Goal: Task Accomplishment & Management: Manage account settings

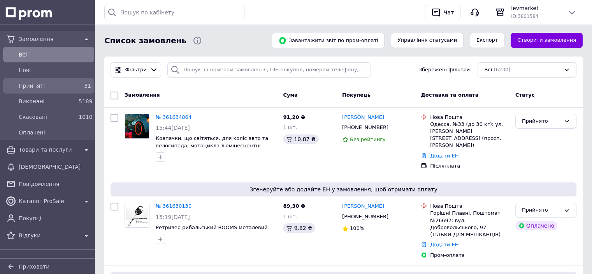
click at [26, 86] on span "Прийняті" at bounding box center [47, 86] width 57 height 8
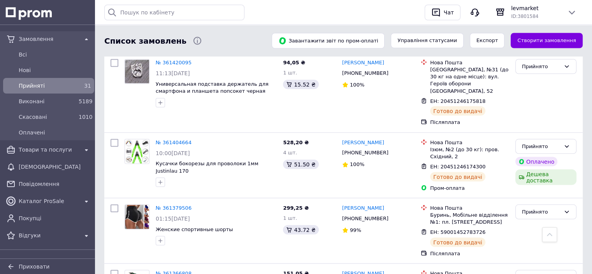
scroll to position [1558, 0]
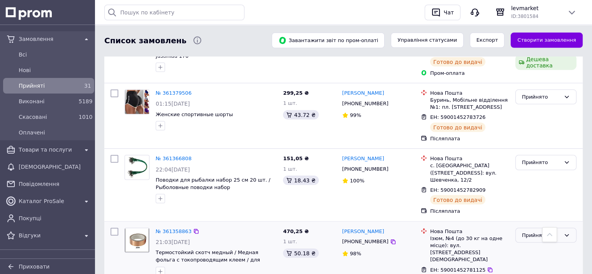
click at [544, 231] on div "Прийнято" at bounding box center [541, 235] width 39 height 8
click at [548, 244] on li "Виконано" at bounding box center [546, 251] width 60 height 14
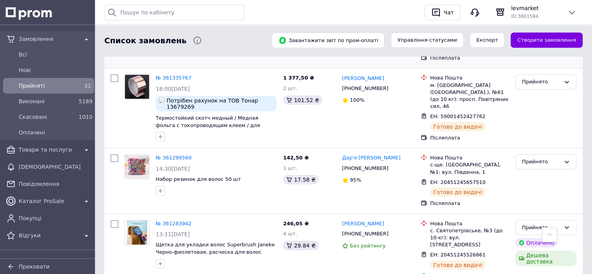
scroll to position [1830, 0]
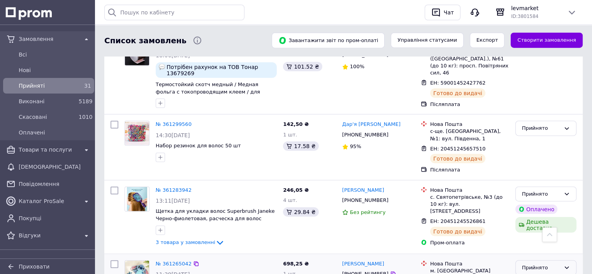
click at [547, 264] on div "Прийнято" at bounding box center [541, 268] width 39 height 8
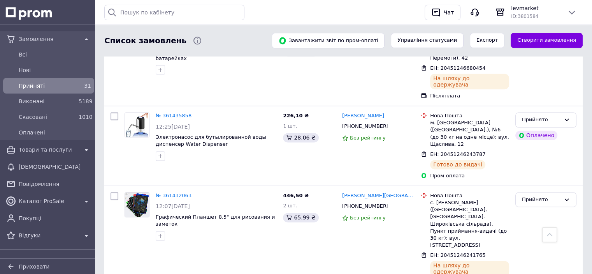
scroll to position [1016, 0]
click at [37, 57] on span "Всi" at bounding box center [55, 55] width 72 height 8
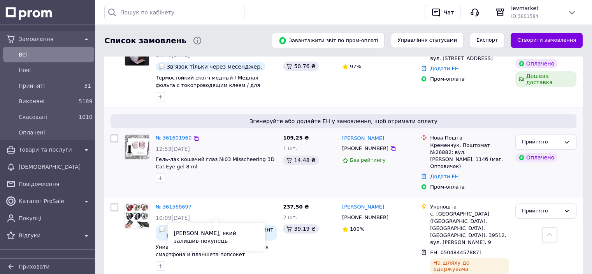
scroll to position [234, 0]
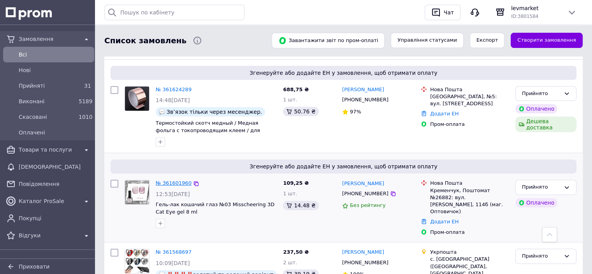
click at [177, 180] on link "№ 361601960" at bounding box center [174, 183] width 36 height 6
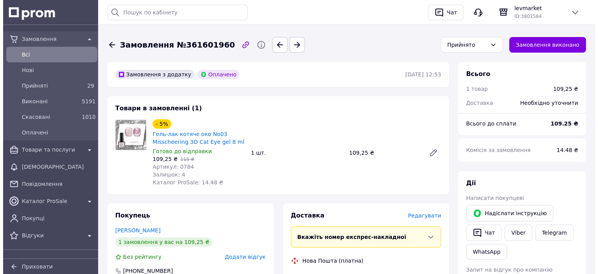
scroll to position [39, 0]
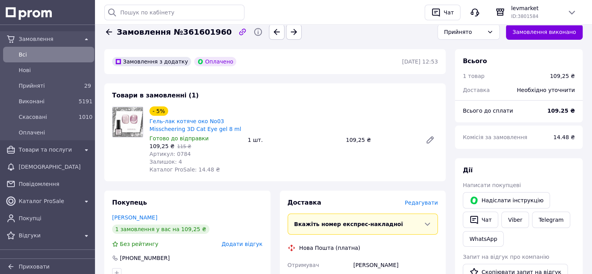
click at [428, 202] on span "Редагувати" at bounding box center [421, 202] width 33 height 6
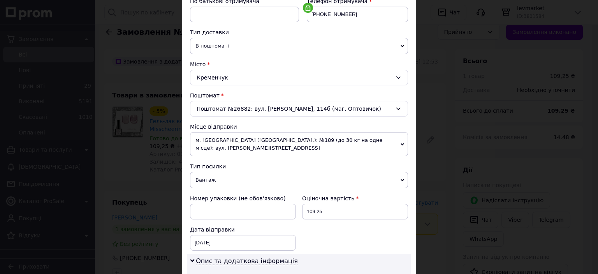
scroll to position [273, 0]
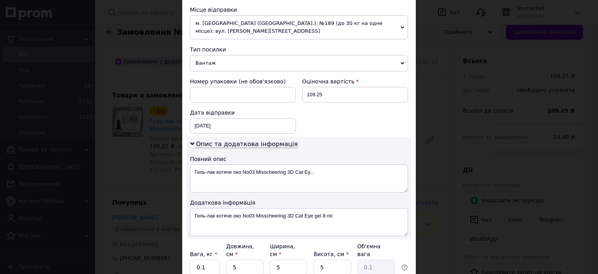
click at [221, 55] on span "Вантаж" at bounding box center [299, 63] width 218 height 16
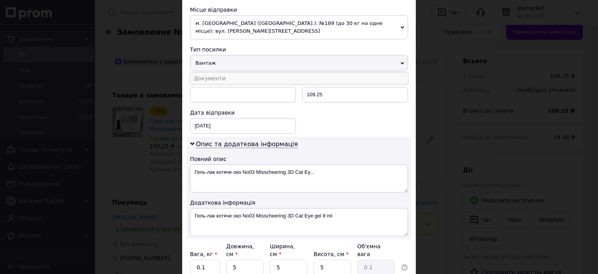
click at [221, 72] on li "Документи" at bounding box center [299, 78] width 218 height 12
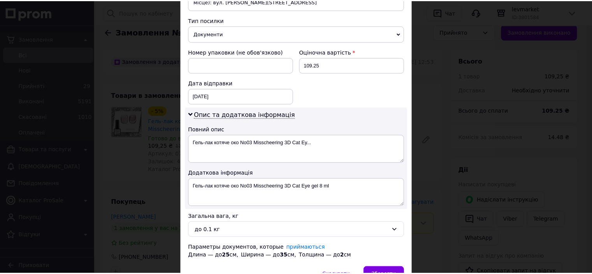
scroll to position [336, 0]
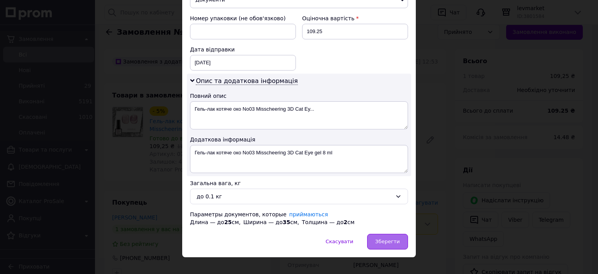
click at [388, 236] on div "Зберегти" at bounding box center [387, 242] width 41 height 16
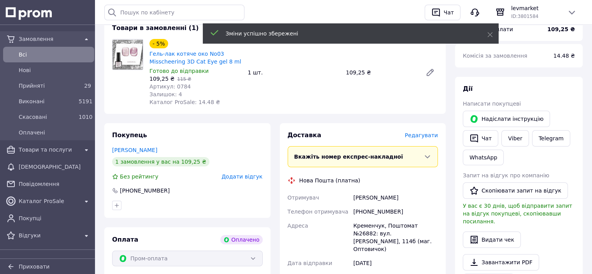
scroll to position [234, 0]
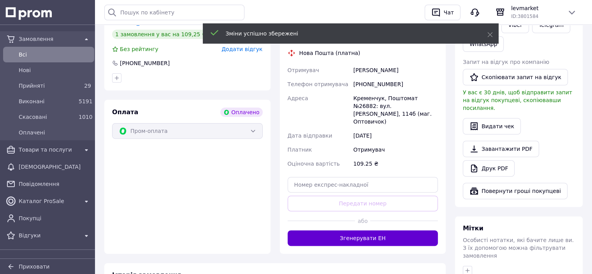
click at [382, 230] on button "Згенерувати ЕН" at bounding box center [363, 238] width 151 height 16
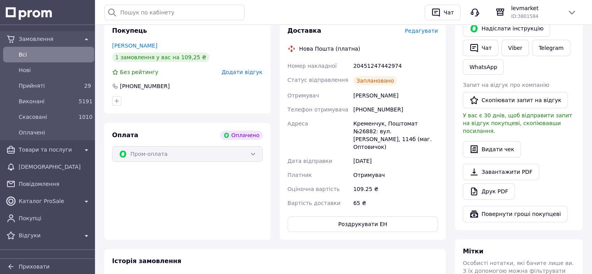
scroll to position [195, 0]
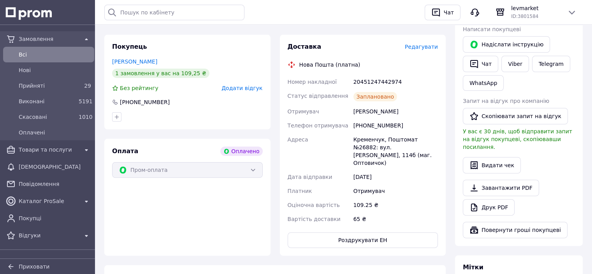
click at [34, 56] on span "Всi" at bounding box center [55, 55] width 72 height 8
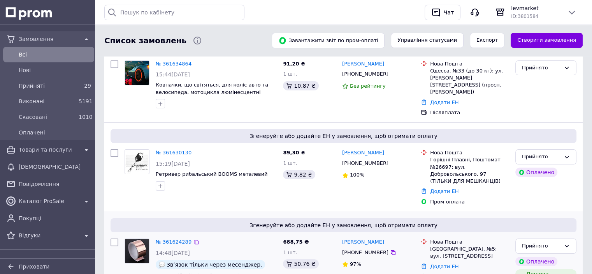
scroll to position [117, 0]
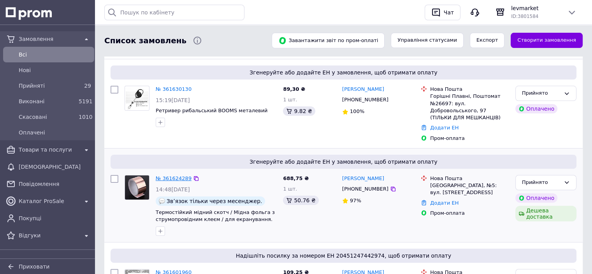
click at [176, 175] on link "№ 361624289" at bounding box center [174, 178] width 36 height 6
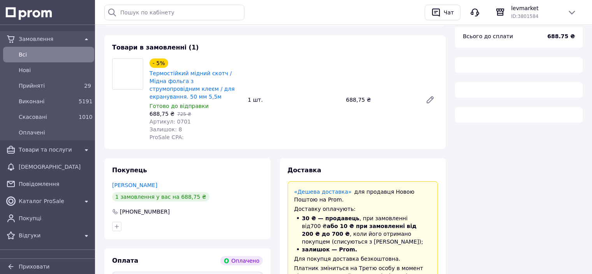
scroll to position [117, 0]
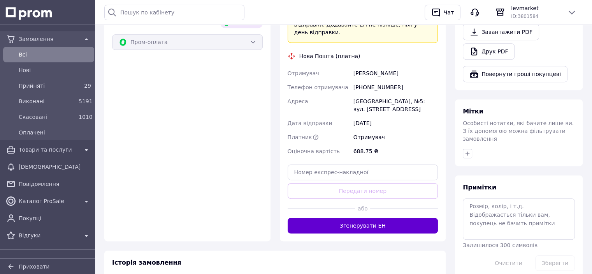
click at [395, 218] on button "Згенерувати ЕН" at bounding box center [363, 226] width 151 height 16
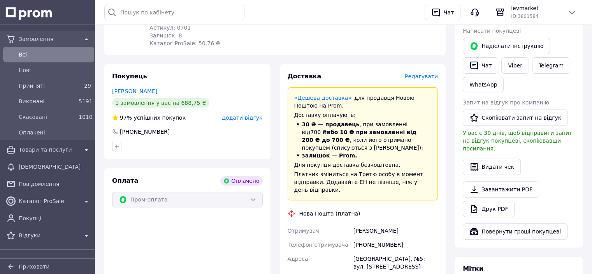
scroll to position [195, 0]
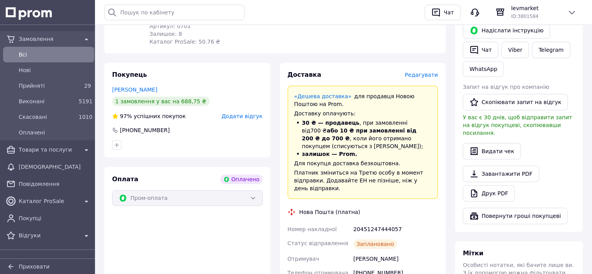
click at [37, 51] on span "Всi" at bounding box center [55, 55] width 72 height 8
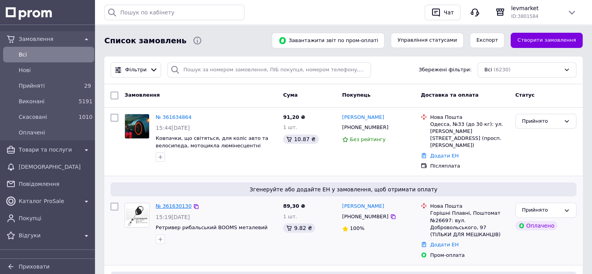
click at [184, 203] on link "№ 361630130" at bounding box center [174, 206] width 36 height 6
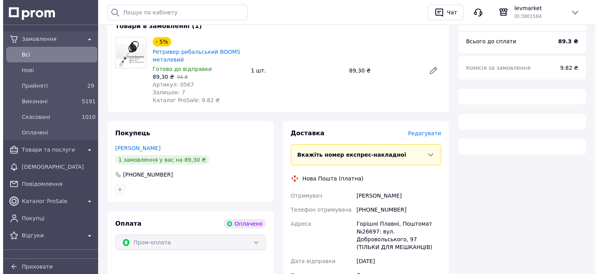
scroll to position [156, 0]
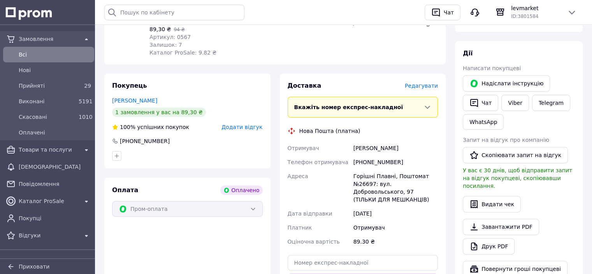
click at [419, 82] on div "Доставка Редагувати" at bounding box center [363, 85] width 151 height 9
click at [420, 88] on span "Редагувати" at bounding box center [421, 86] width 33 height 6
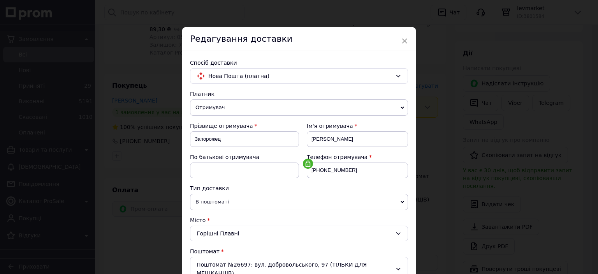
scroll to position [195, 0]
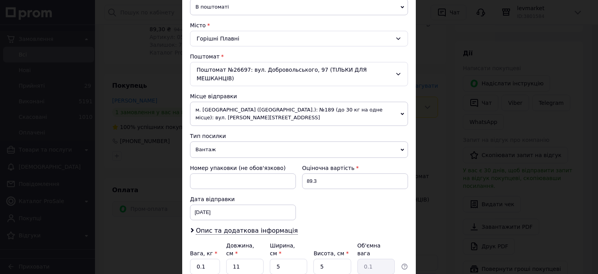
click at [217, 141] on span "Вантаж" at bounding box center [299, 149] width 218 height 16
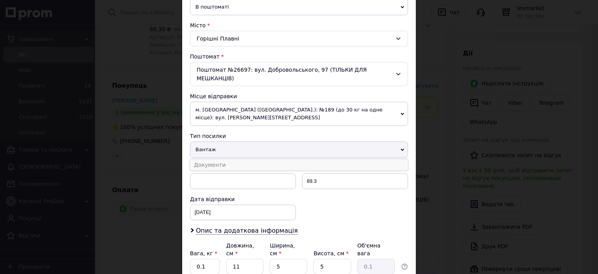
click at [221, 159] on li "Документи" at bounding box center [299, 165] width 218 height 12
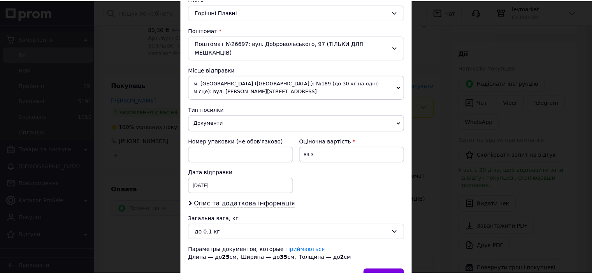
scroll to position [249, 0]
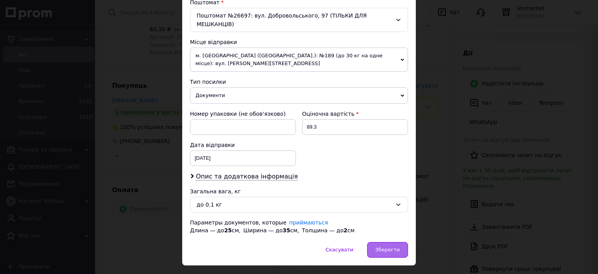
click at [391, 246] on span "Зберегти" at bounding box center [387, 249] width 25 height 6
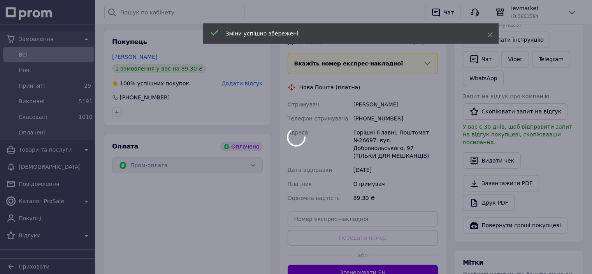
scroll to position [273, 0]
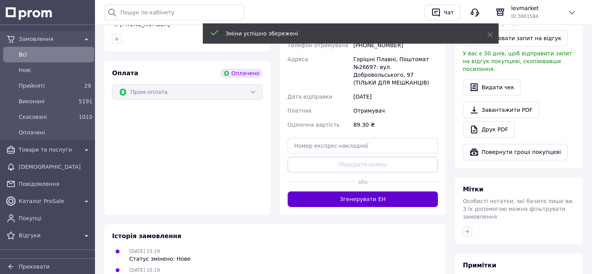
click at [375, 196] on button "Згенерувати ЕН" at bounding box center [363, 199] width 151 height 16
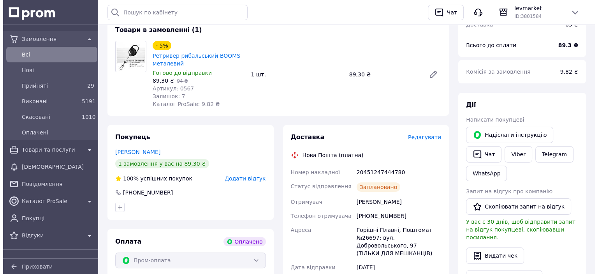
scroll to position [0, 0]
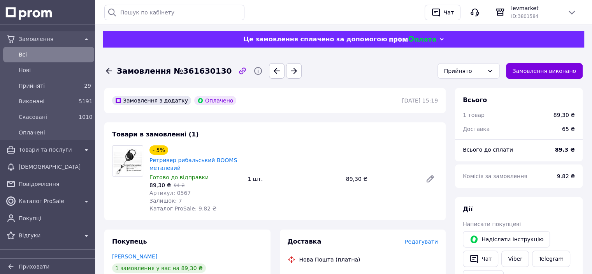
click at [56, 51] on span "Всi" at bounding box center [55, 55] width 72 height 8
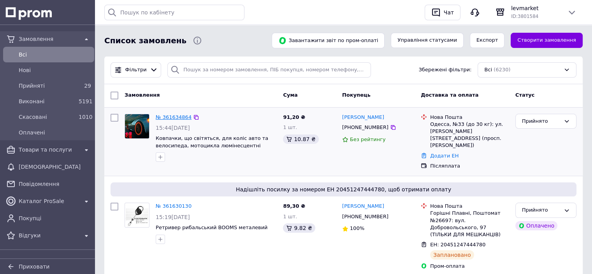
click at [179, 114] on link "№ 361634864" at bounding box center [174, 117] width 36 height 6
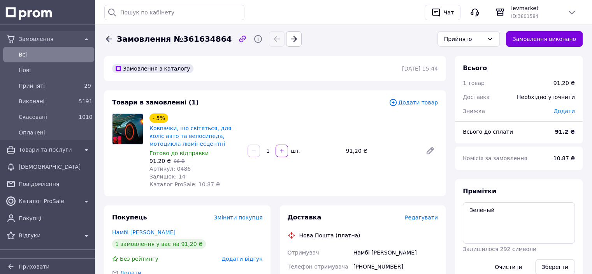
click at [425, 218] on span "Редагувати" at bounding box center [421, 217] width 33 height 6
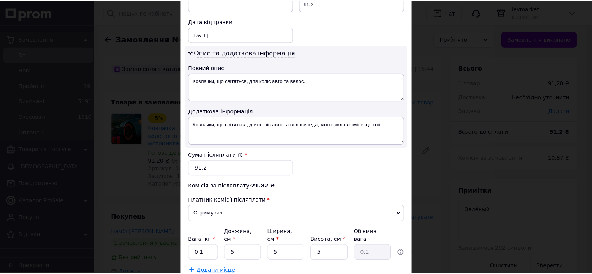
scroll to position [405, 0]
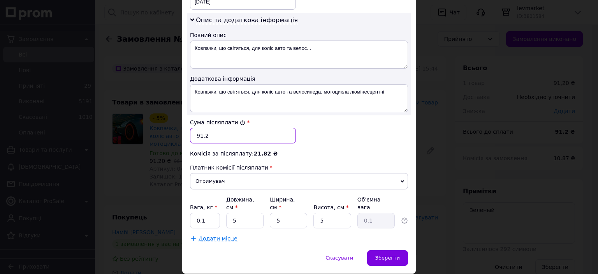
click at [221, 128] on input "91.2" at bounding box center [243, 136] width 106 height 16
type input "93"
click at [391, 250] on div "Зберегти" at bounding box center [387, 258] width 41 height 16
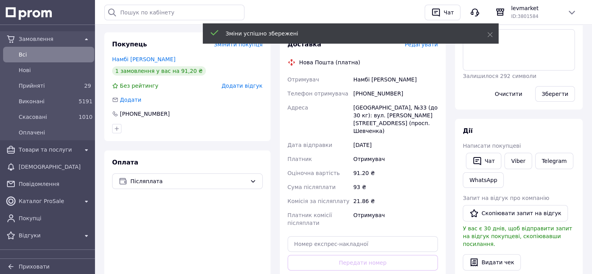
scroll to position [234, 0]
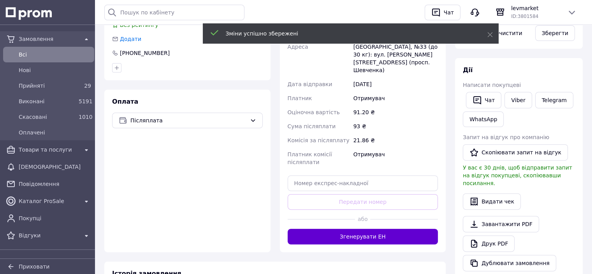
click at [408, 229] on button "Згенерувати ЕН" at bounding box center [363, 237] width 151 height 16
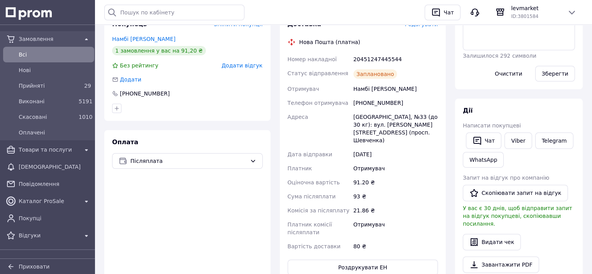
scroll to position [156, 0]
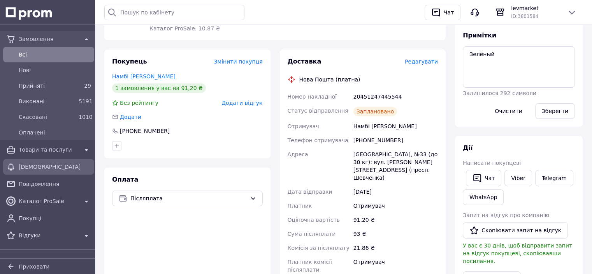
click at [49, 168] on span "[DEMOGRAPHIC_DATA]" at bounding box center [55, 167] width 72 height 8
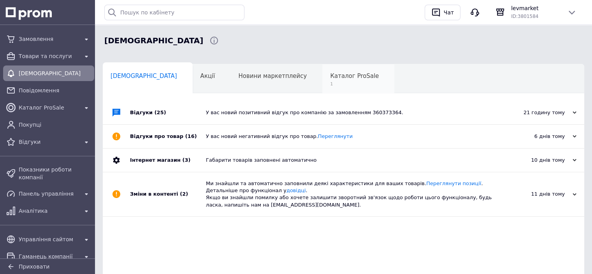
click at [330, 77] on span "Каталог ProSale" at bounding box center [354, 75] width 49 height 7
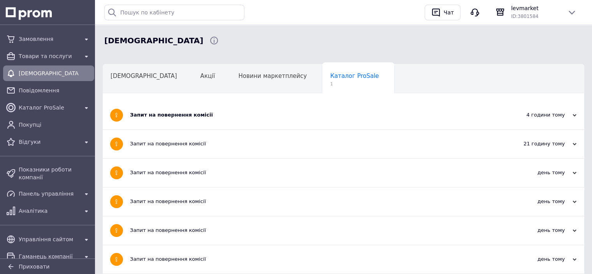
click at [162, 121] on div "Запит на повернення комісії" at bounding box center [314, 115] width 369 height 28
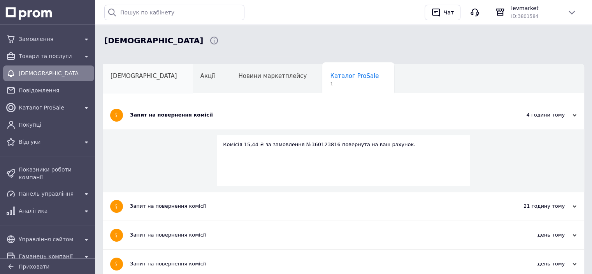
click at [133, 79] on span "[DEMOGRAPHIC_DATA]" at bounding box center [144, 75] width 67 height 7
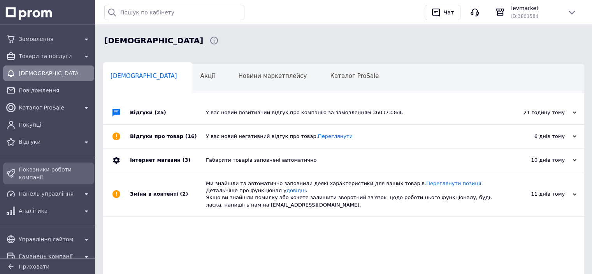
click at [47, 169] on span "Показники роботи компанії" at bounding box center [55, 173] width 72 height 16
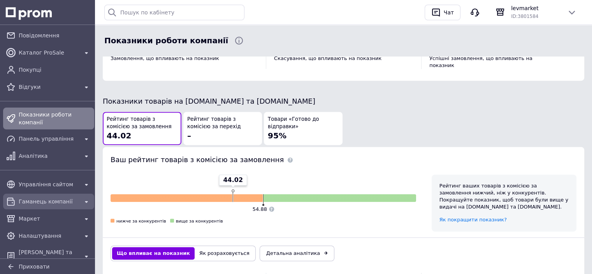
scroll to position [56, 0]
click at [55, 196] on span "Гаманець компанії" at bounding box center [49, 200] width 60 height 8
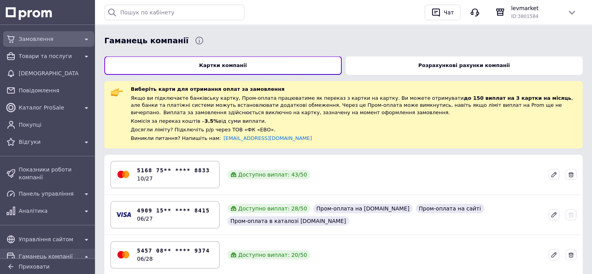
click at [33, 38] on span "Замовлення" at bounding box center [49, 39] width 60 height 8
